Goal: Transaction & Acquisition: Purchase product/service

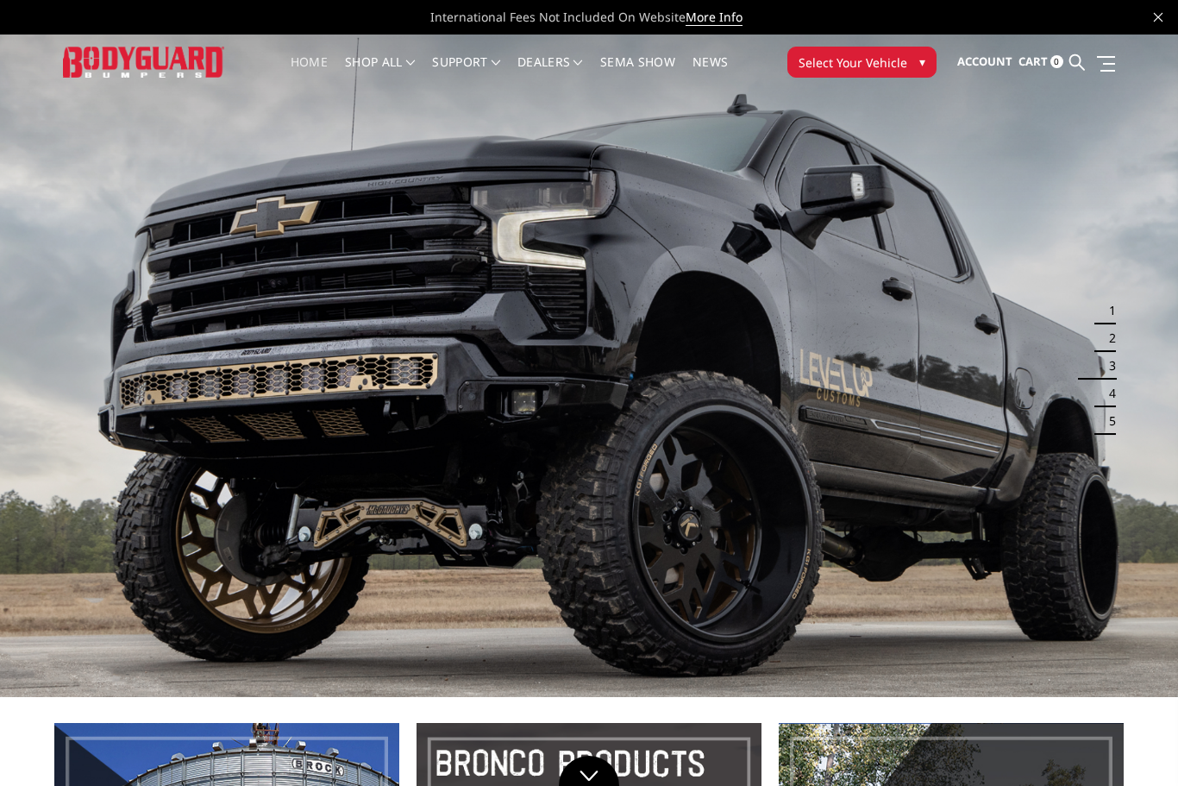
click at [923, 62] on span "▾" at bounding box center [922, 62] width 6 height 18
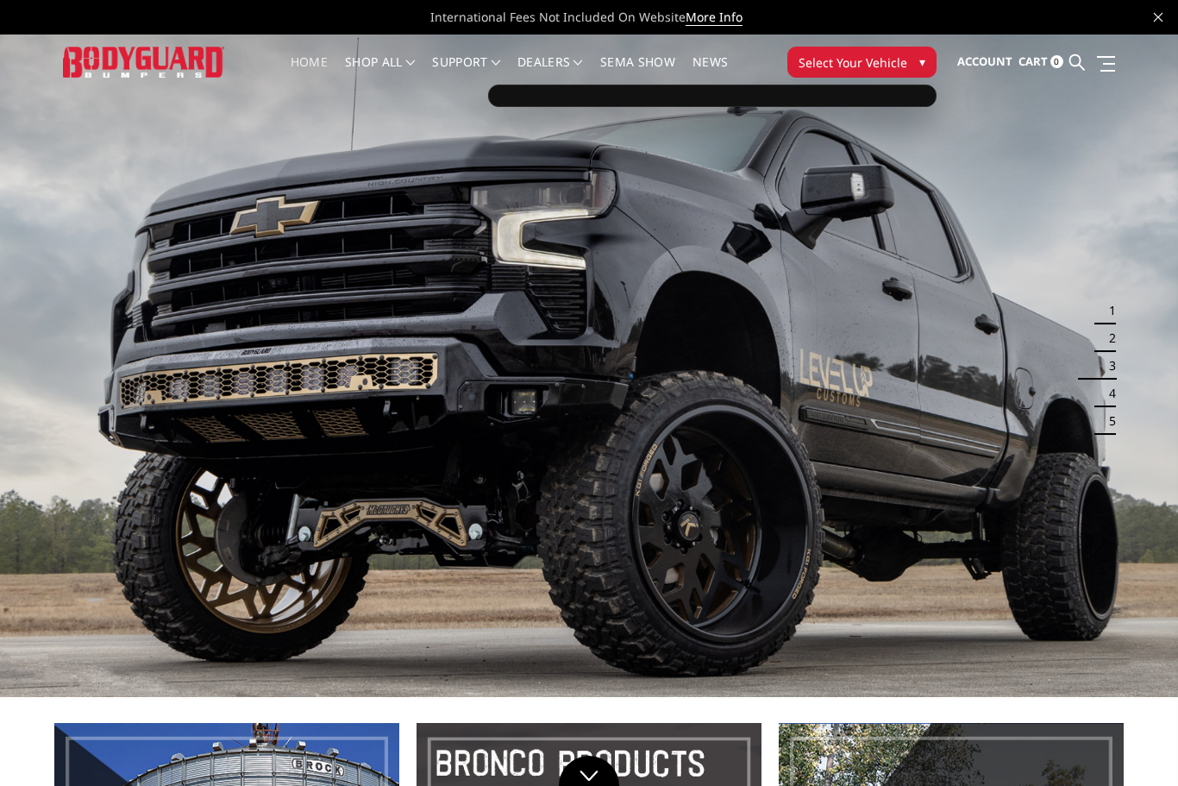
click at [913, 63] on button "Select Your Vehicle ▾" at bounding box center [861, 62] width 149 height 31
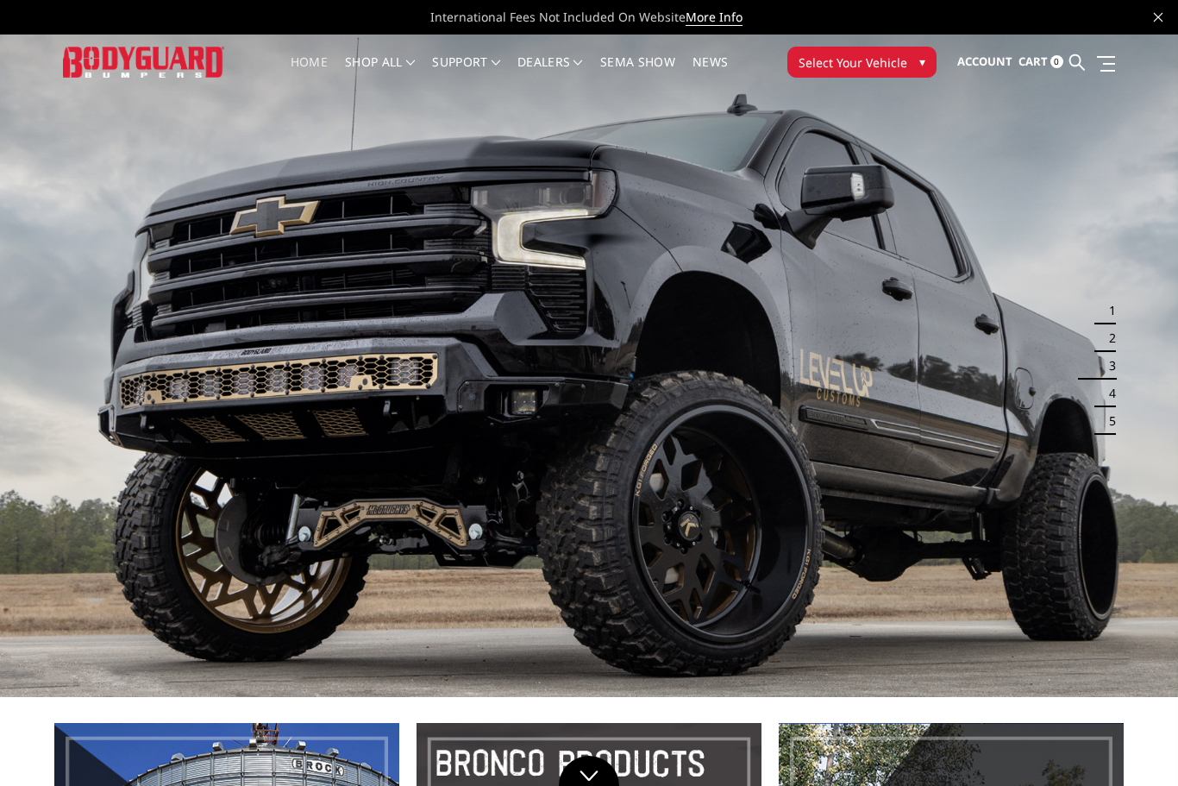
click at [886, 63] on span "Select Your Vehicle" at bounding box center [852, 62] width 109 height 18
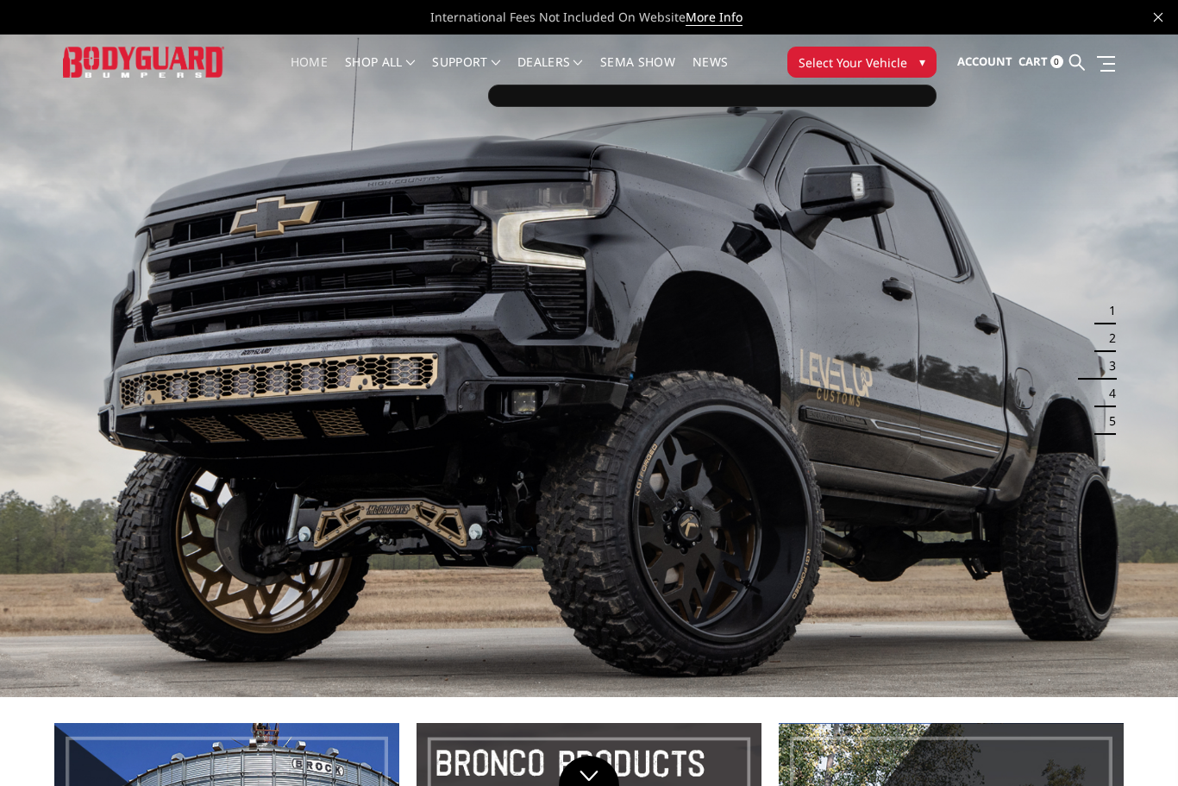
click at [742, 90] on div at bounding box center [712, 96] width 448 height 22
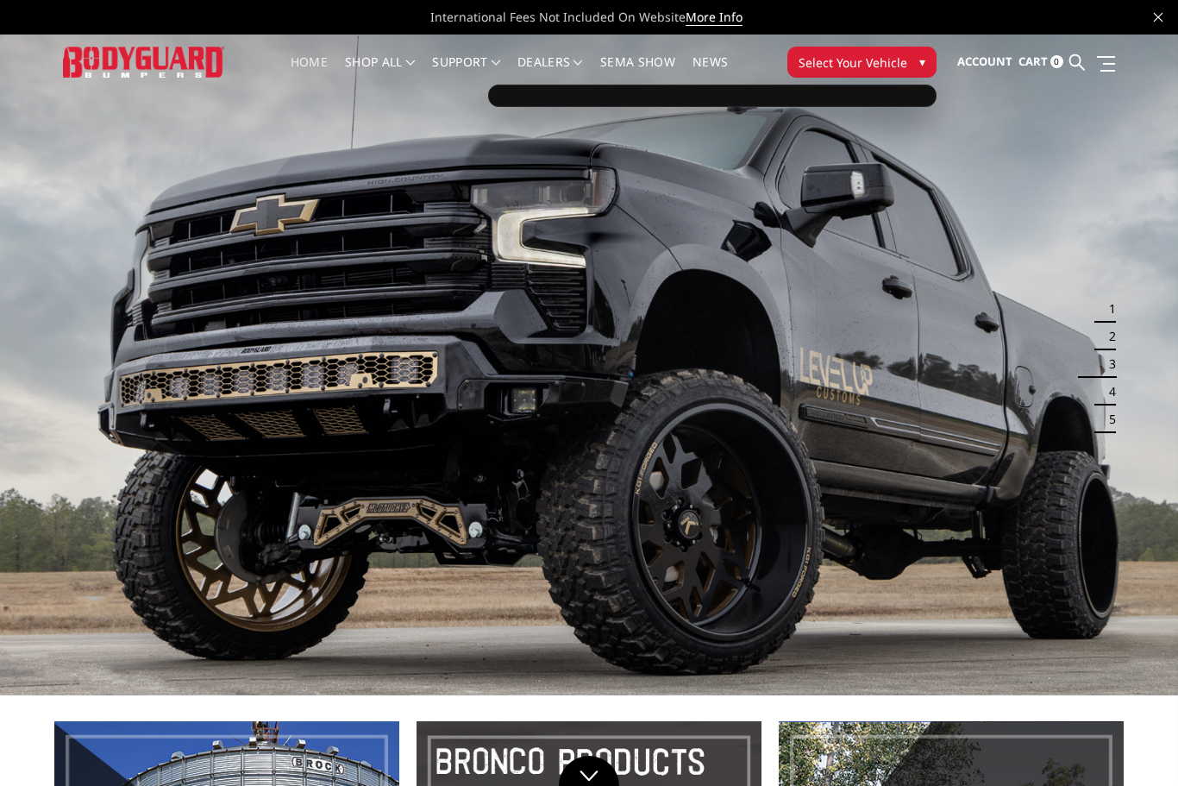
click at [917, 72] on button "Select Your Vehicle ▾" at bounding box center [861, 62] width 149 height 31
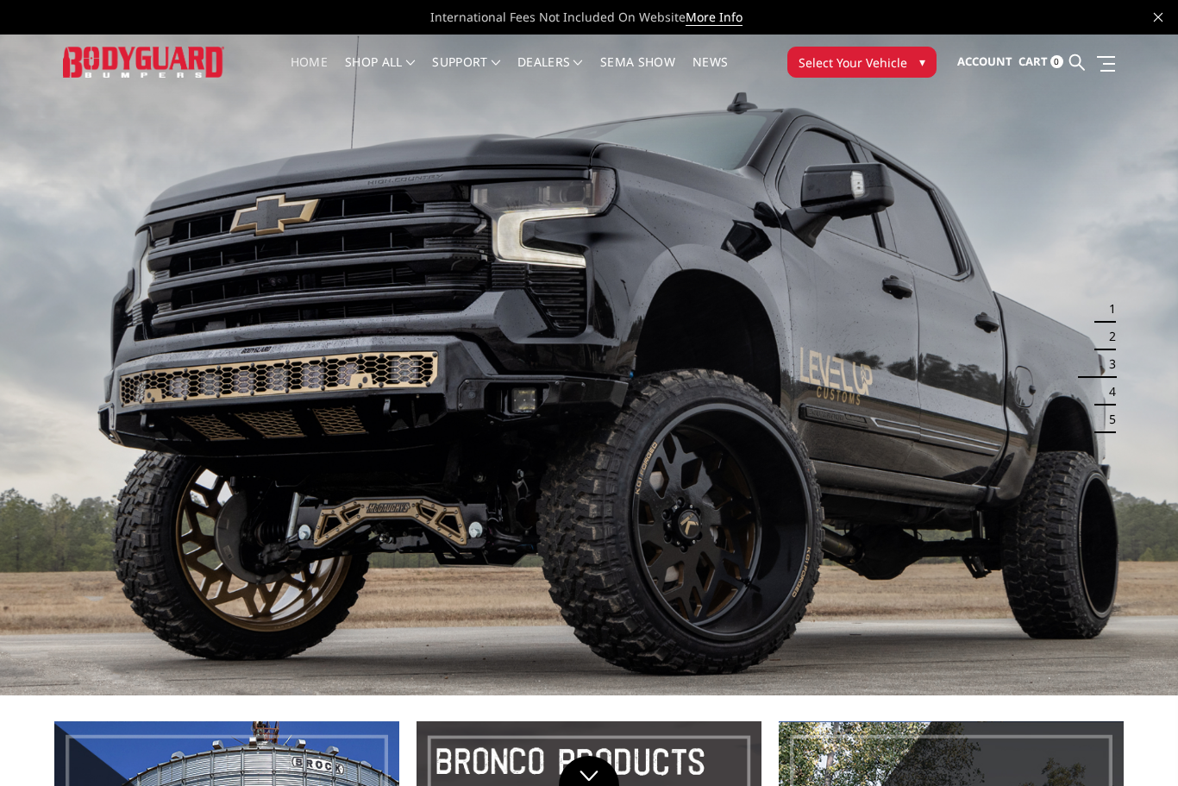
click at [921, 53] on span "▾" at bounding box center [922, 62] width 6 height 18
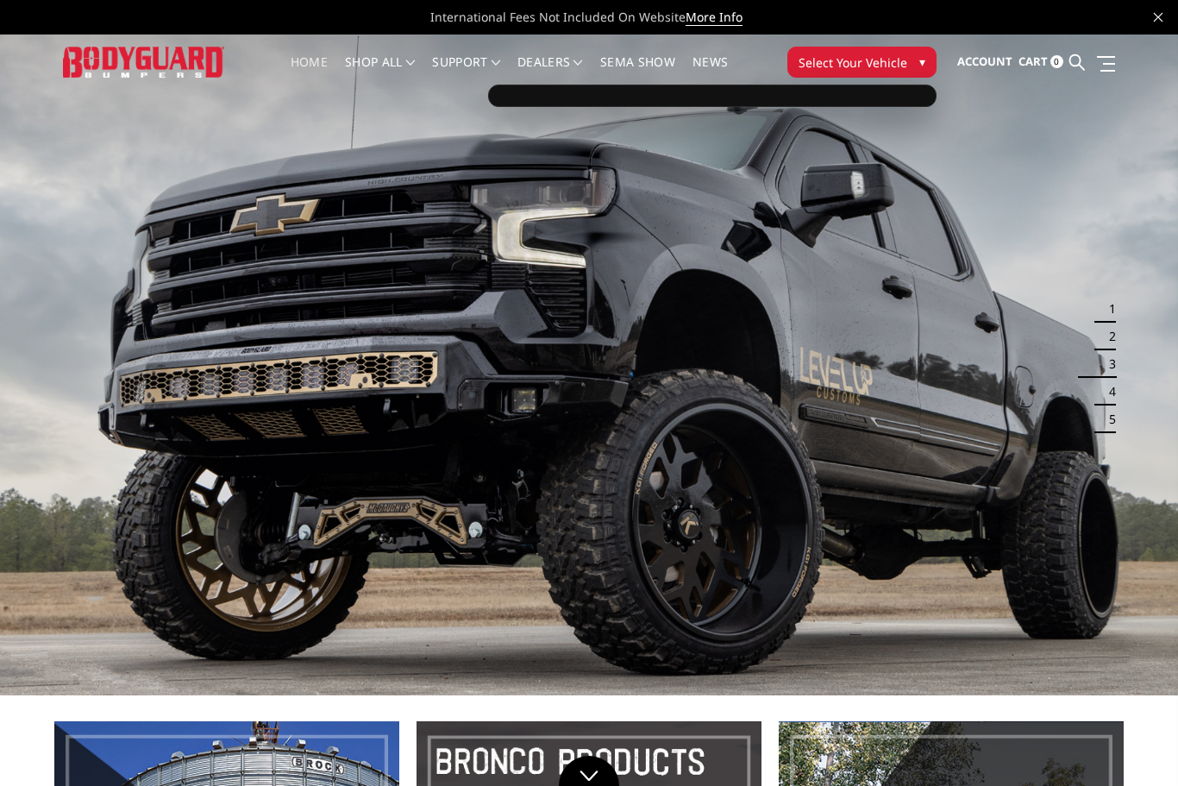
click at [823, 104] on div at bounding box center [712, 96] width 448 height 22
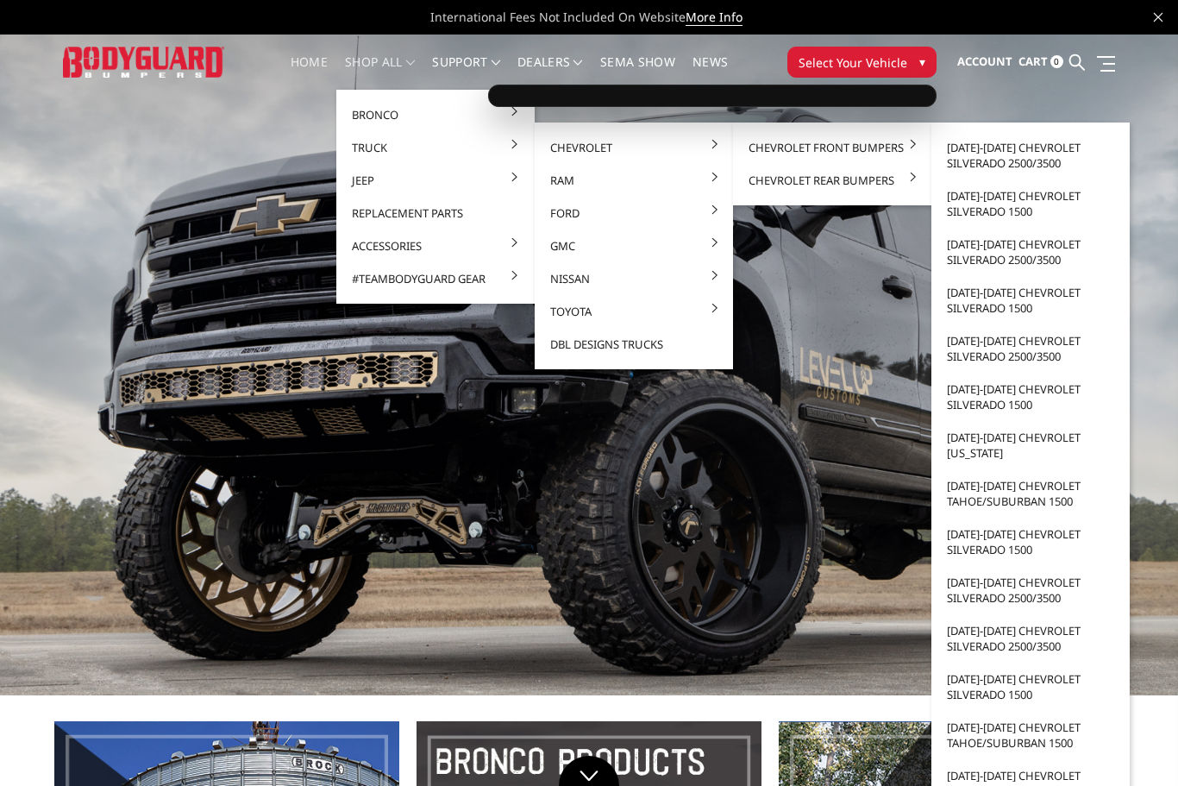
click at [1061, 154] on link "[DATE]-[DATE] Chevrolet Silverado 2500/3500" at bounding box center [1030, 155] width 185 height 48
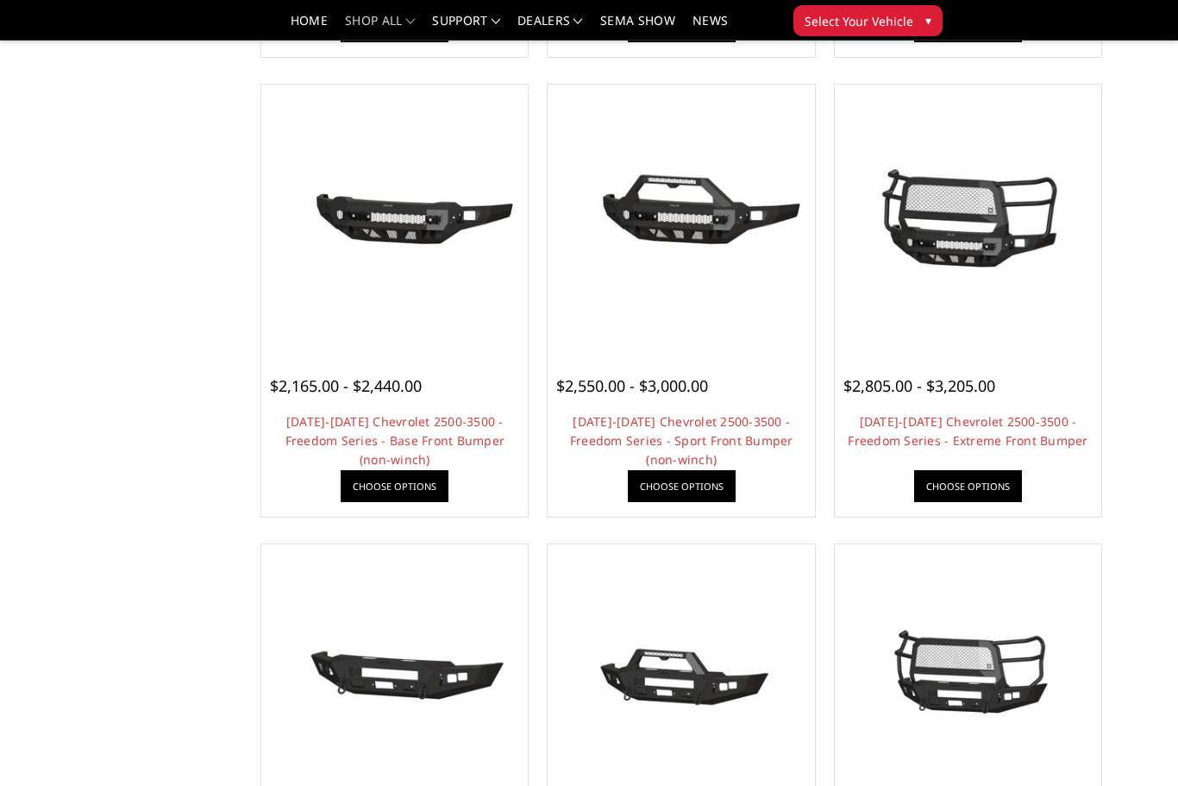
scroll to position [604, 0]
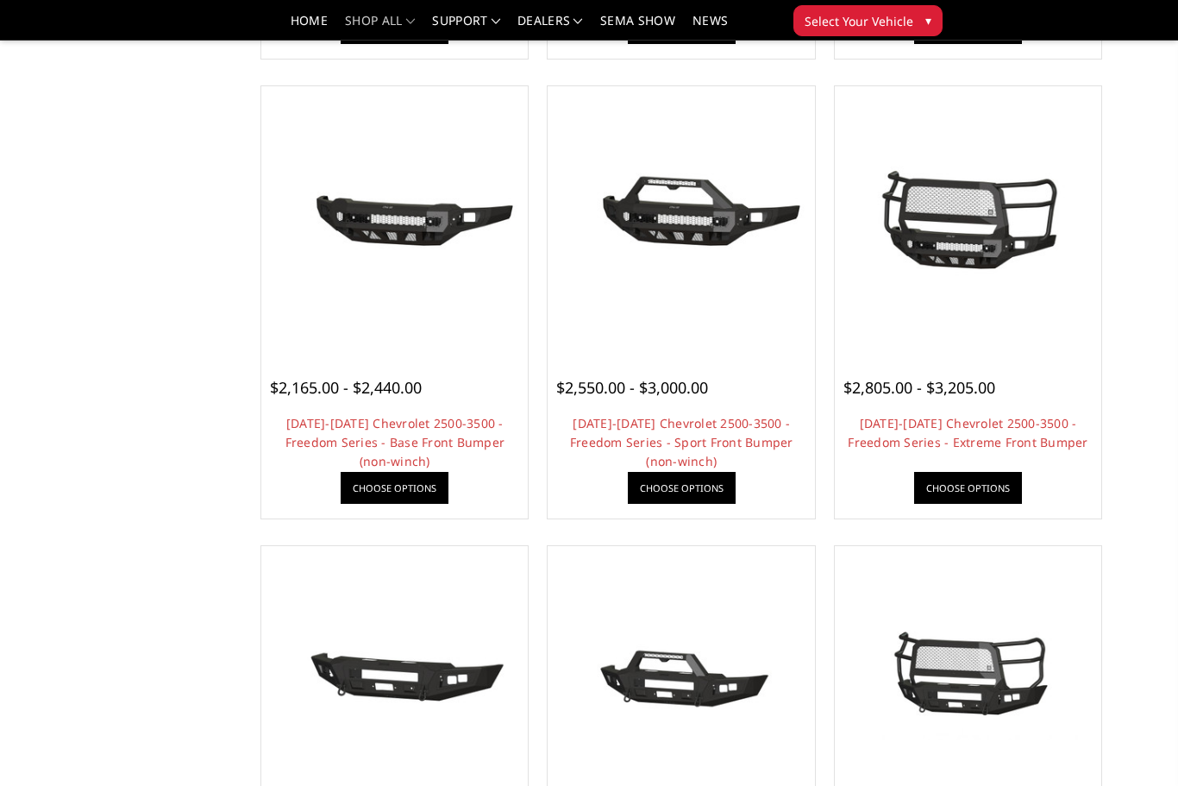
click at [985, 483] on link "Choose Options" at bounding box center [968, 488] width 108 height 32
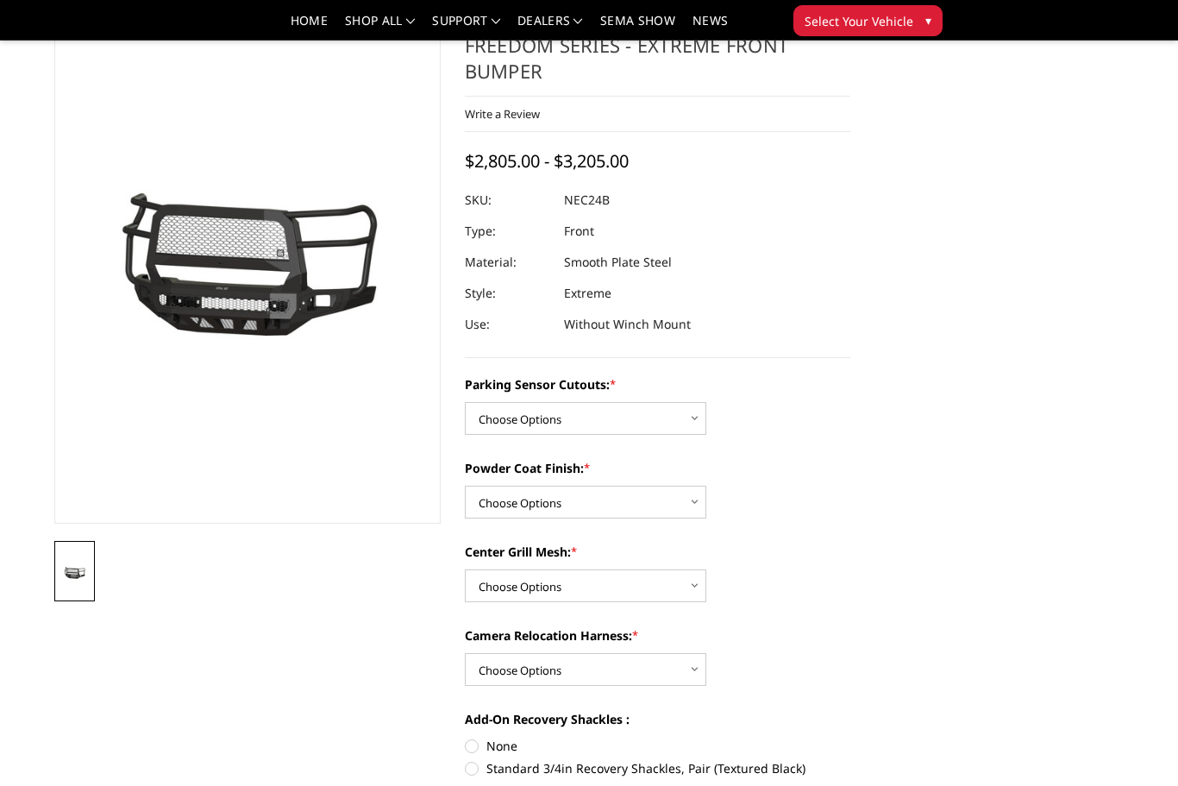
scroll to position [81, 0]
click at [697, 415] on select "Choose Options No - Without Parking Sensor Cutouts Yes - With Parking Sensor Cu…" at bounding box center [585, 418] width 241 height 33
select select "2977"
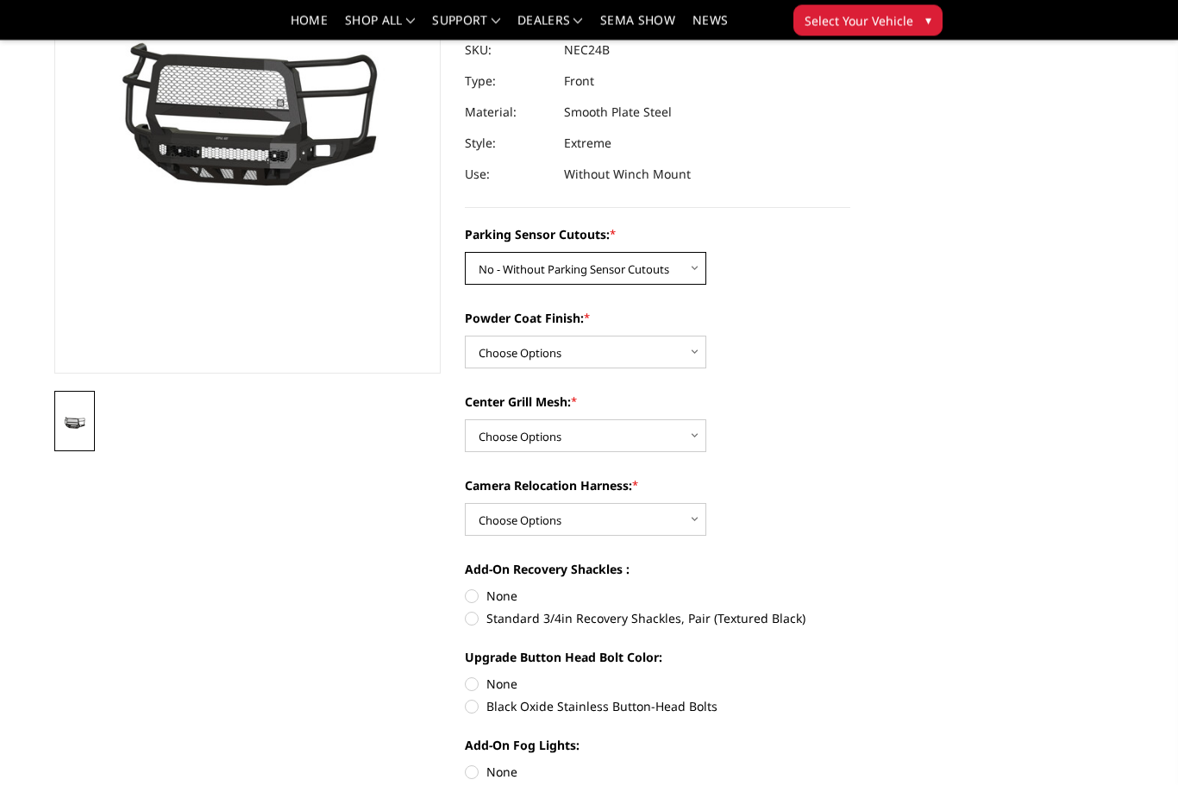
scroll to position [231, 0]
click at [691, 355] on select "Choose Options Bare Metal Texture Black Powder Coat" at bounding box center [585, 351] width 241 height 33
select select "2980"
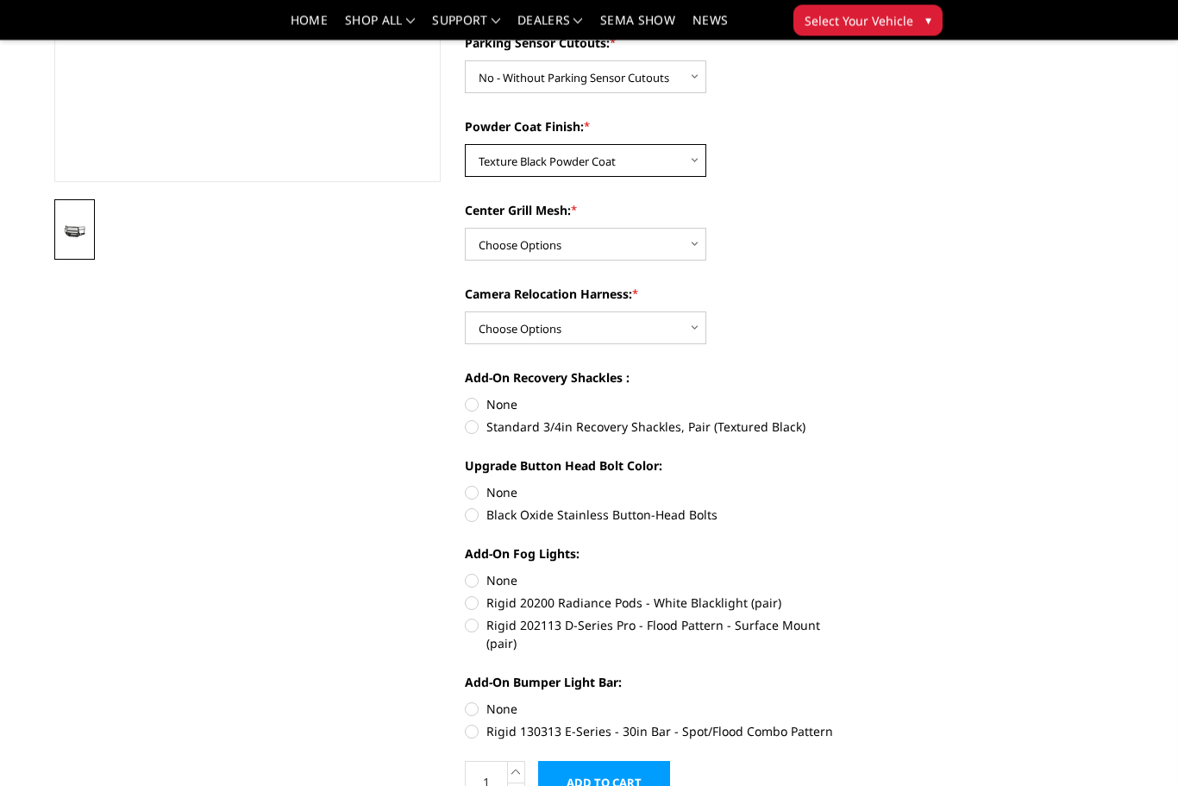
scroll to position [423, 0]
click at [485, 514] on label "Black Oxide Stainless Button-Head Bolts" at bounding box center [658, 513] width 386 height 18
click at [850, 483] on input "Black Oxide Stainless Button-Head Bolts" at bounding box center [850, 482] width 1 height 1
radio input "true"
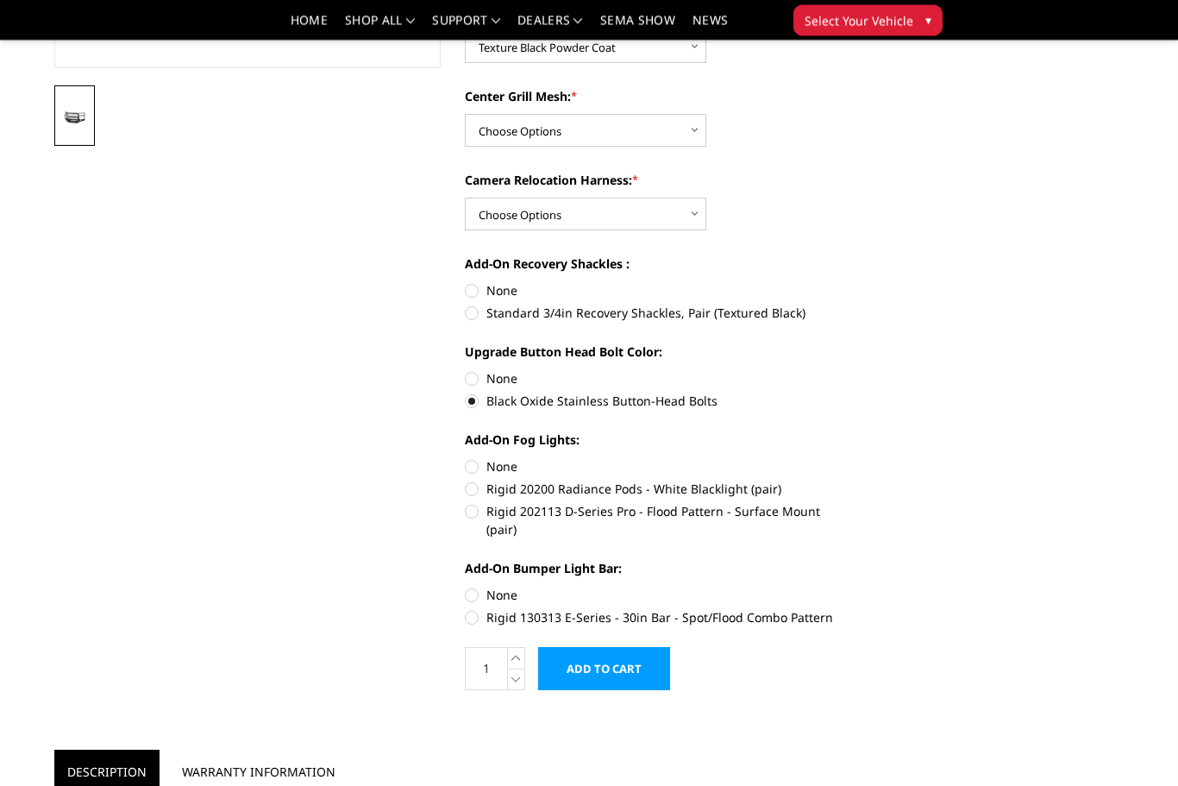
scroll to position [542, 0]
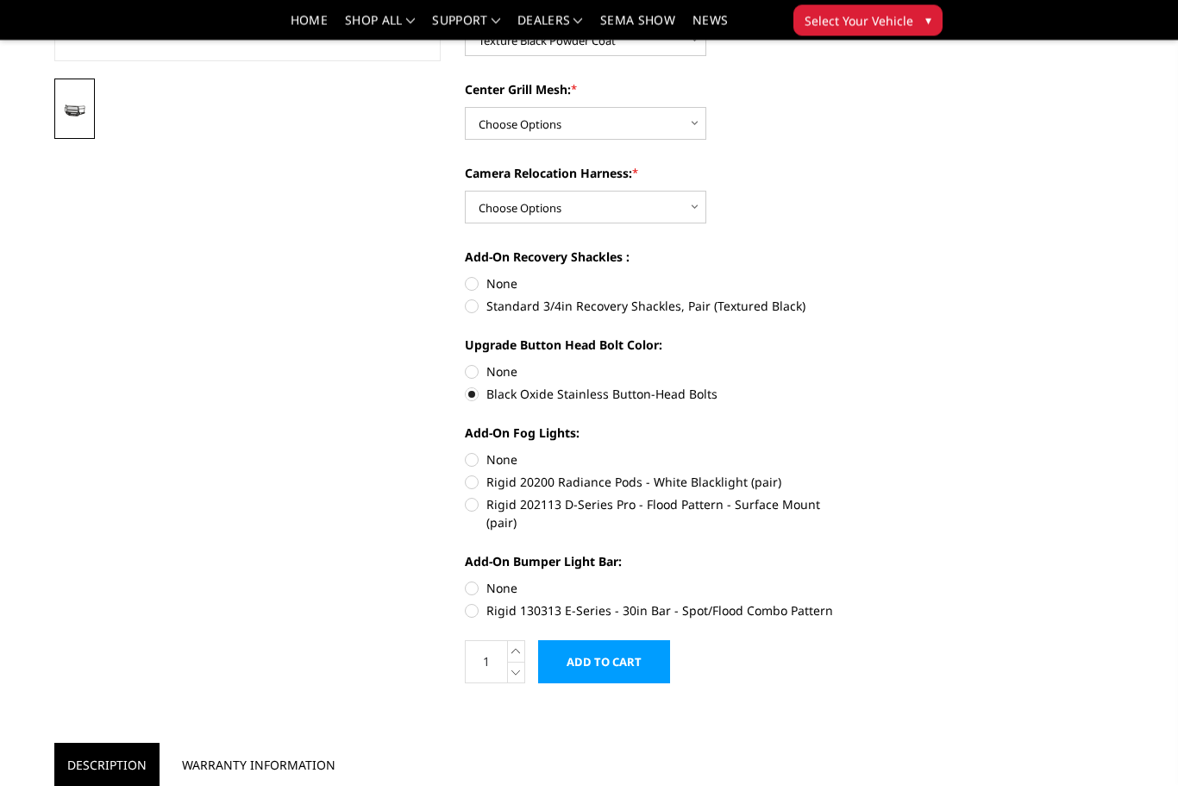
click at [475, 509] on label "Rigid 202113 D-Series Pro - Flood Pattern - Surface Mount (pair)" at bounding box center [658, 514] width 386 height 36
click at [850, 474] on input "Rigid 202113 D-Series Pro - Flood Pattern - Surface Mount (pair)" at bounding box center [850, 473] width 1 height 1
radio input "true"
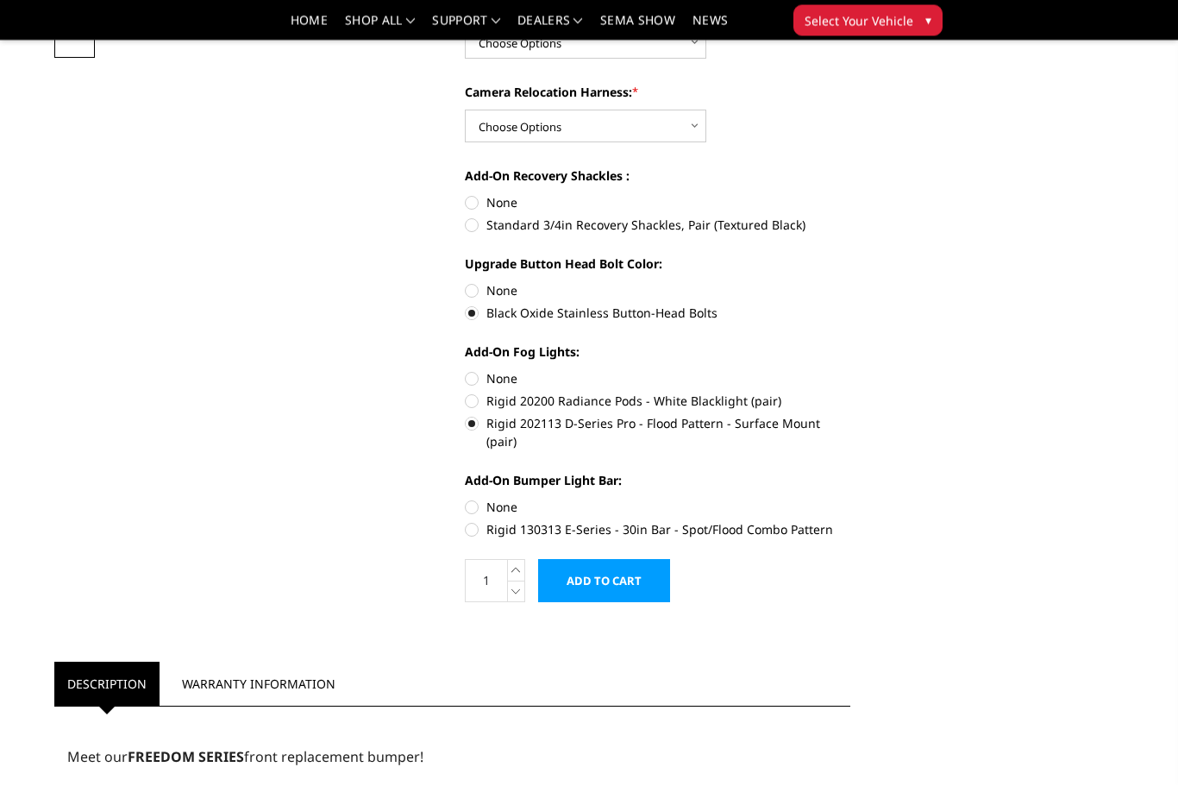
scroll to position [624, 0]
click at [480, 520] on label "Rigid 130313 E-Series - 30in Bar - Spot/Flood Combo Pattern" at bounding box center [658, 529] width 386 height 18
click at [850, 498] on input "Rigid 130313 E-Series - 30in Bar - Spot/Flood Combo Pattern" at bounding box center [850, 498] width 1 height 1
radio input "true"
click at [625, 566] on input "Add to Cart" at bounding box center [604, 580] width 132 height 43
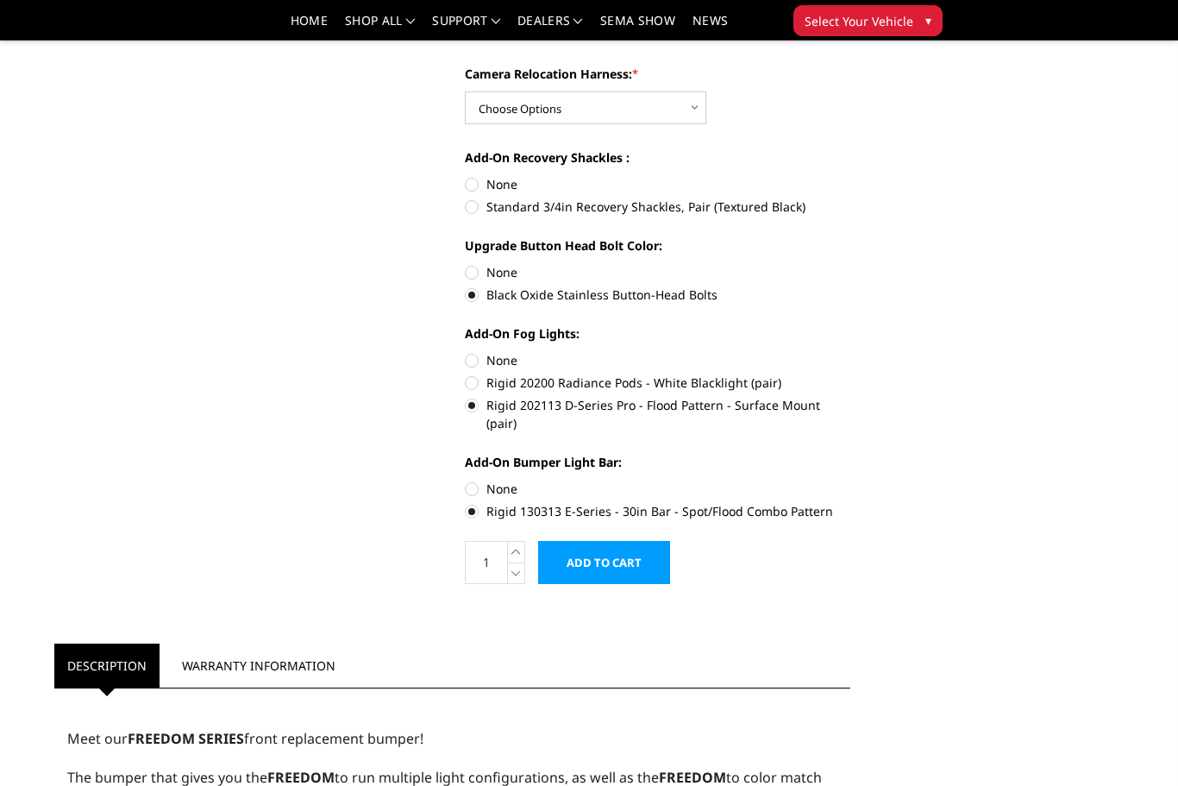
scroll to position [660, 0]
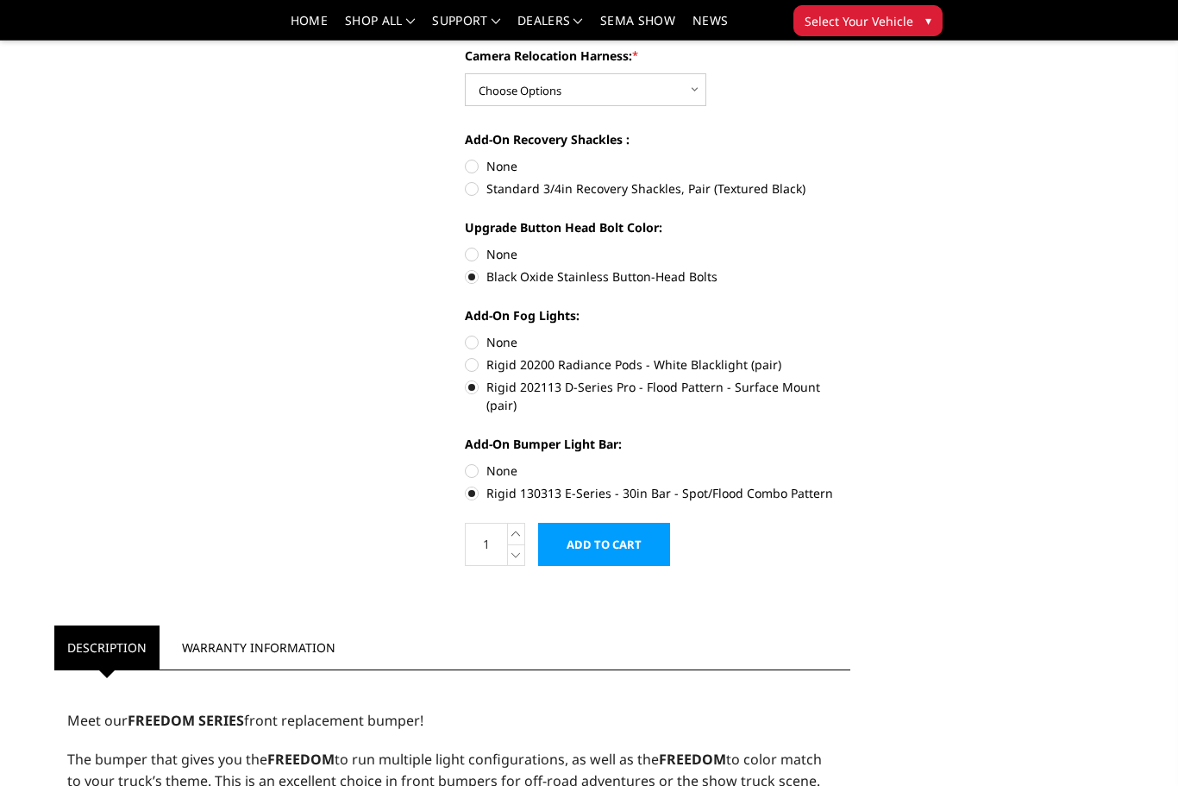
click at [620, 534] on input "Add to Cart" at bounding box center [604, 544] width 132 height 43
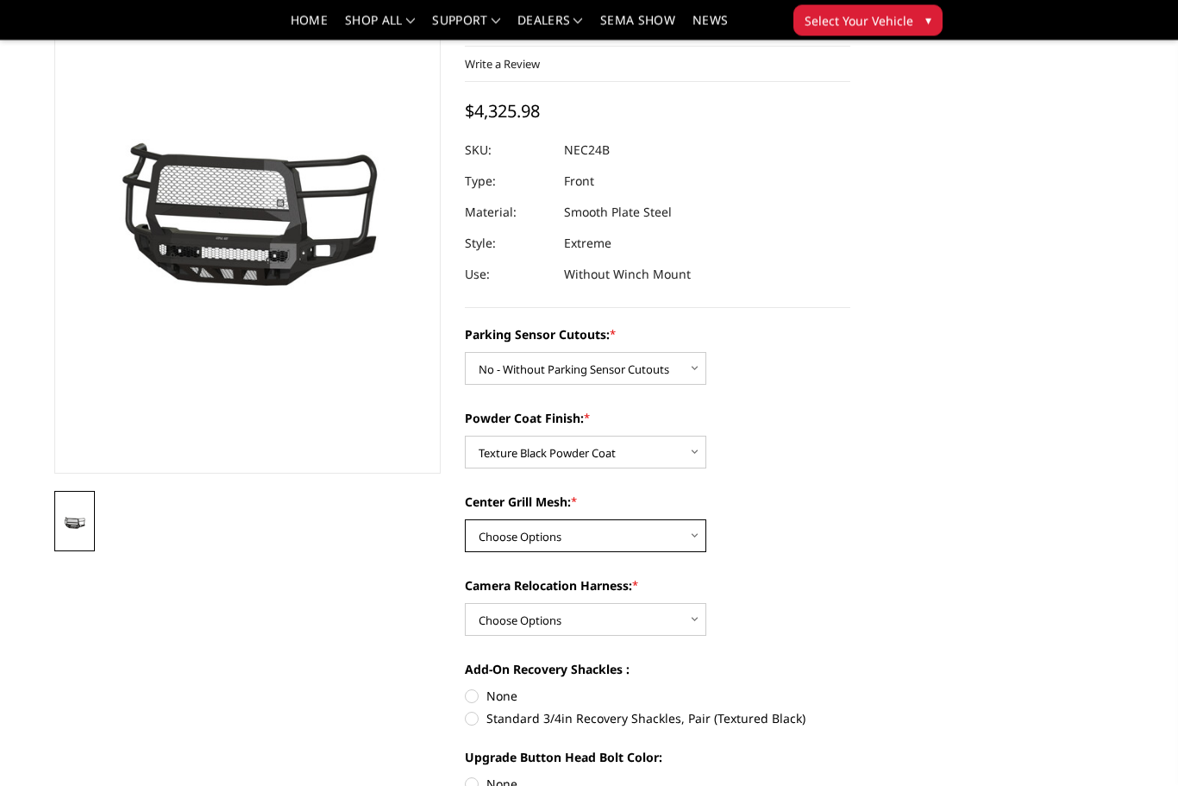
scroll to position [0, 0]
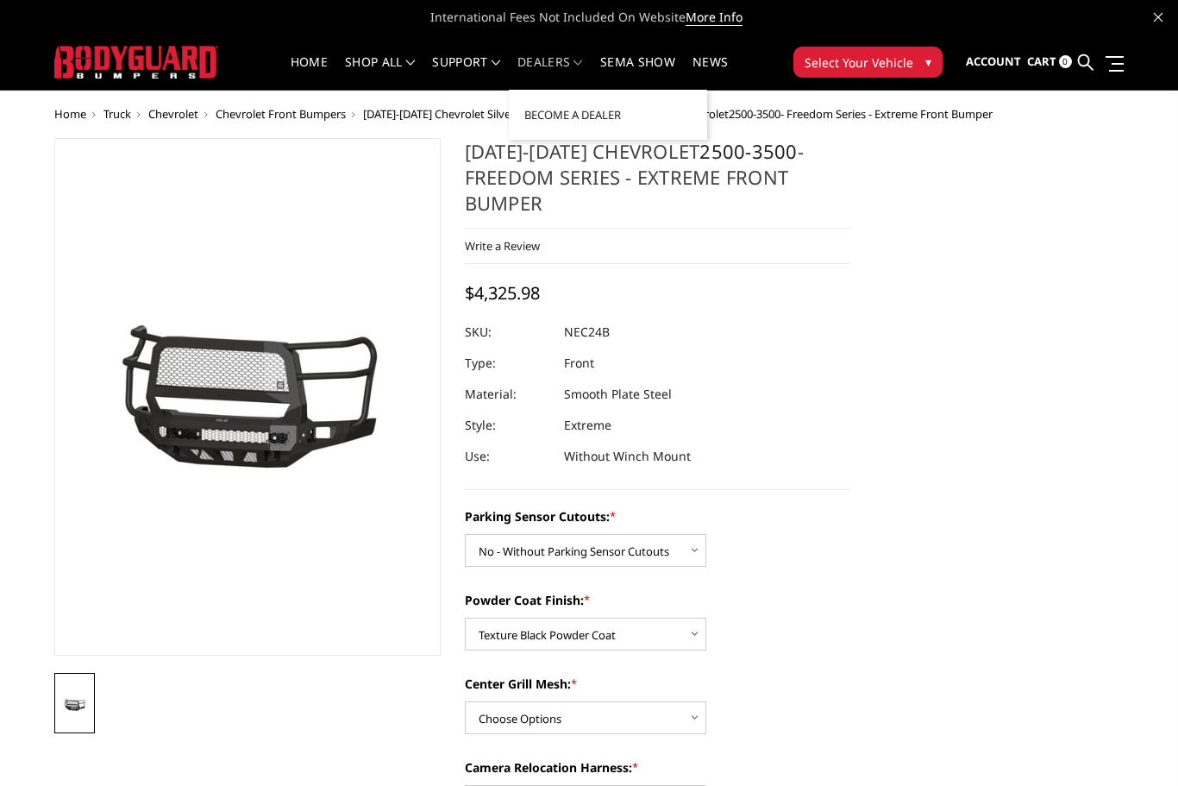
click at [573, 66] on link "Dealers" at bounding box center [550, 73] width 66 height 34
